Goal: Register for event/course

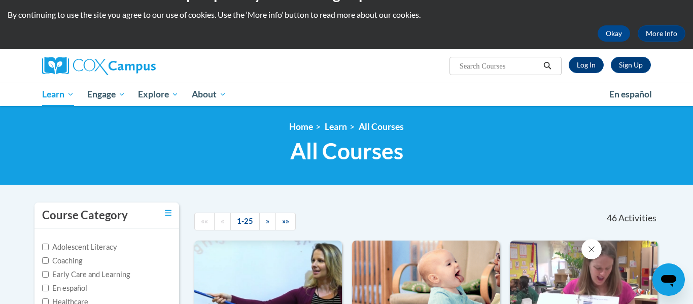
click at [484, 67] on input "Search..." at bounding box center [499, 66] width 81 height 12
click at [596, 63] on link "Log In" at bounding box center [586, 65] width 35 height 16
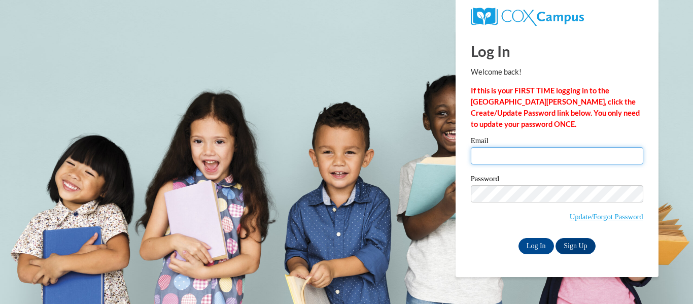
click at [531, 159] on input "Email" at bounding box center [557, 155] width 173 height 17
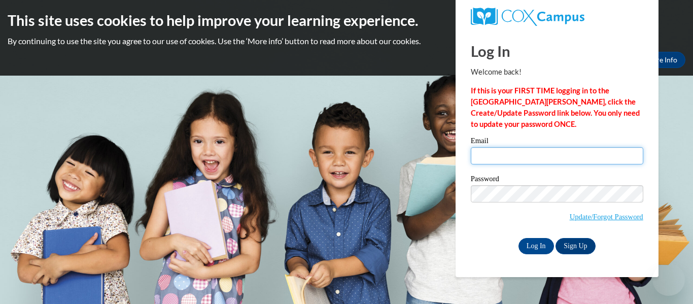
type input "ashleegwilliamson@gmail.com"
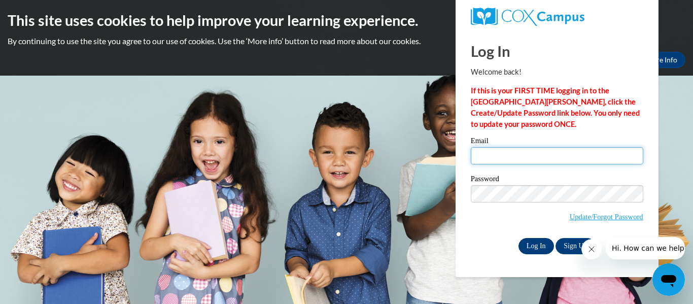
type input "ashleegwilliamson@gmail.com"
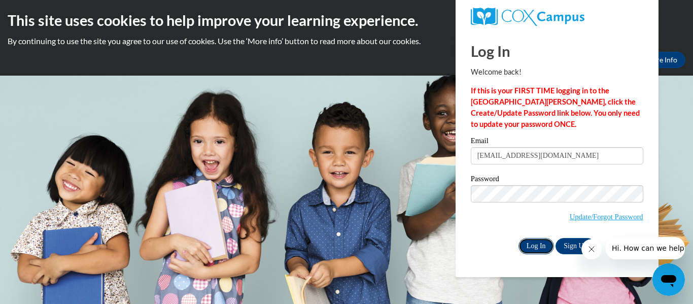
click at [500, 244] on input "Log In" at bounding box center [537, 246] width 36 height 16
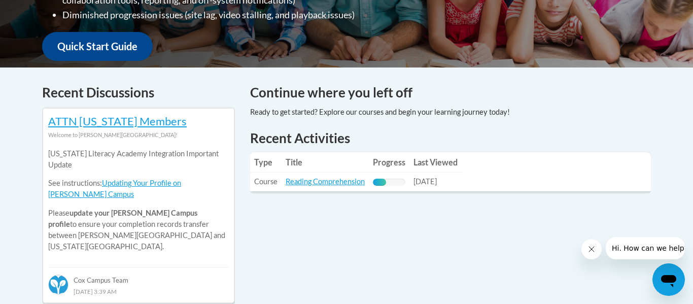
scroll to position [421, 0]
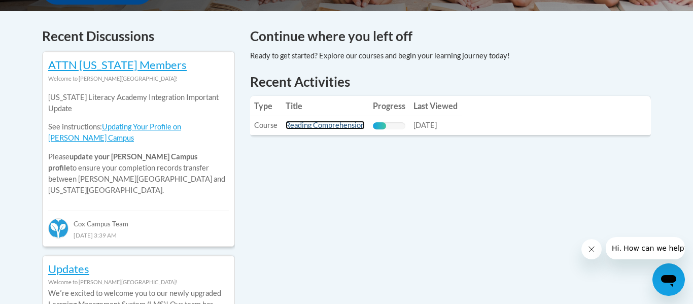
click at [345, 128] on link "Reading Comprehension" at bounding box center [325, 125] width 79 height 9
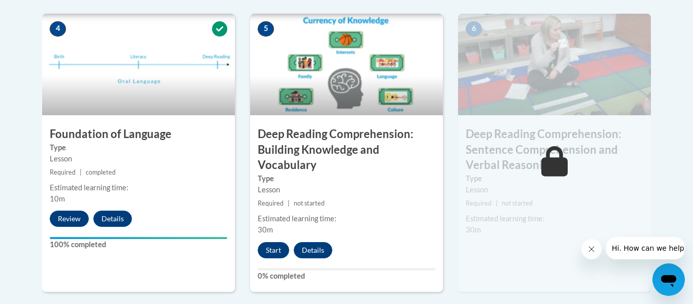
scroll to position [613, 0]
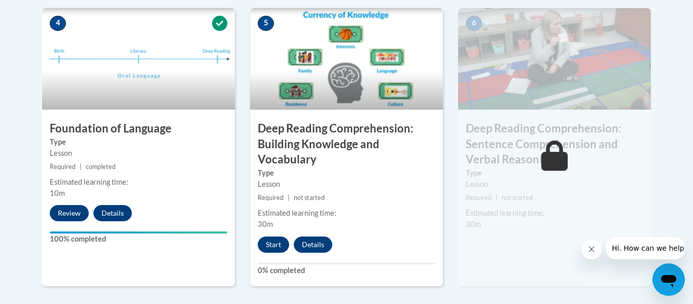
drag, startPoint x: 693, startPoint y: 15, endPoint x: 693, endPoint y: 126, distance: 111.7
click at [588, 252] on icon "Close message from company" at bounding box center [592, 249] width 8 height 8
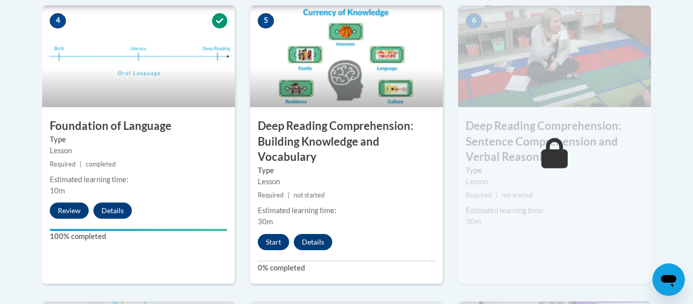
scroll to position [610, 0]
